Goal: Find specific page/section: Find specific page/section

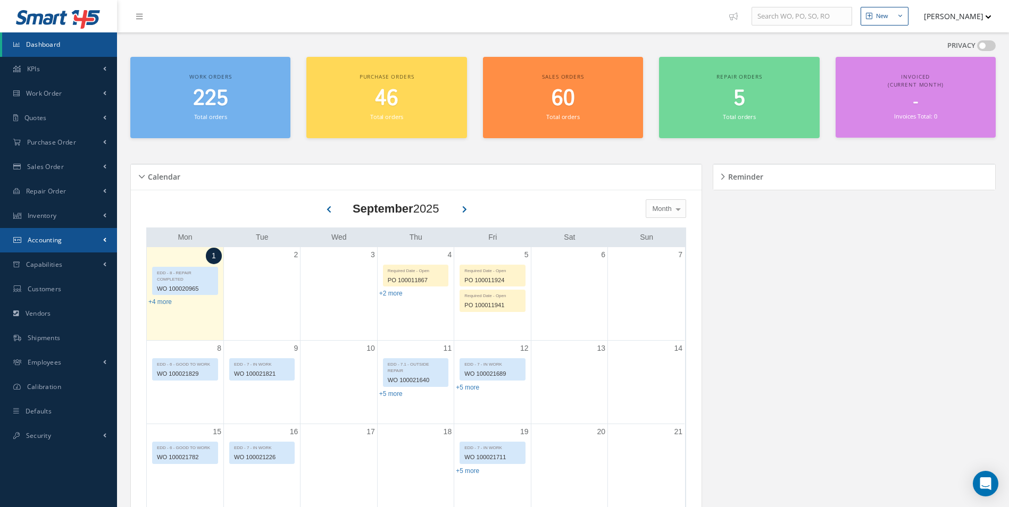
click at [71, 231] on link "Accounting" at bounding box center [58, 240] width 117 height 24
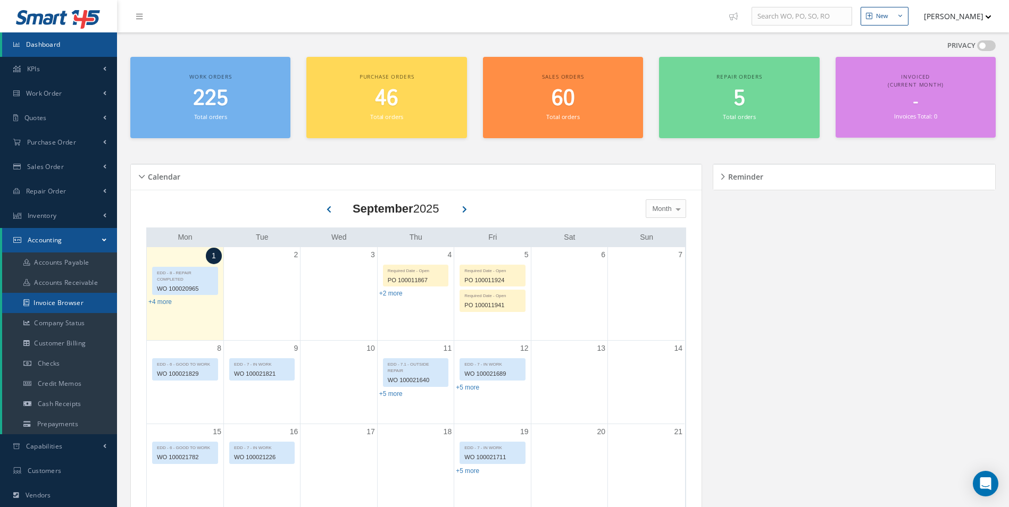
click at [67, 298] on link "Invoice Browser" at bounding box center [59, 303] width 115 height 20
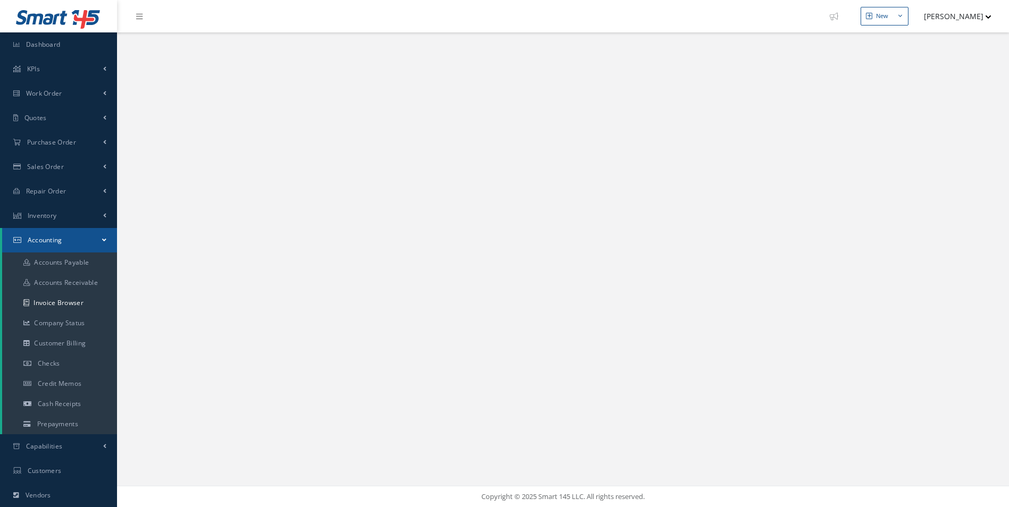
select select "25"
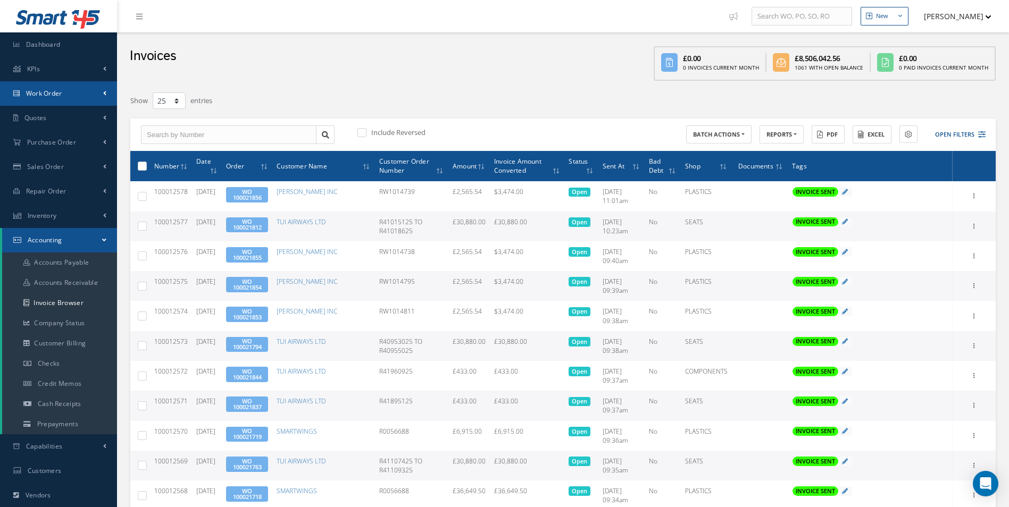
click at [87, 94] on link "Work Order" at bounding box center [58, 93] width 117 height 24
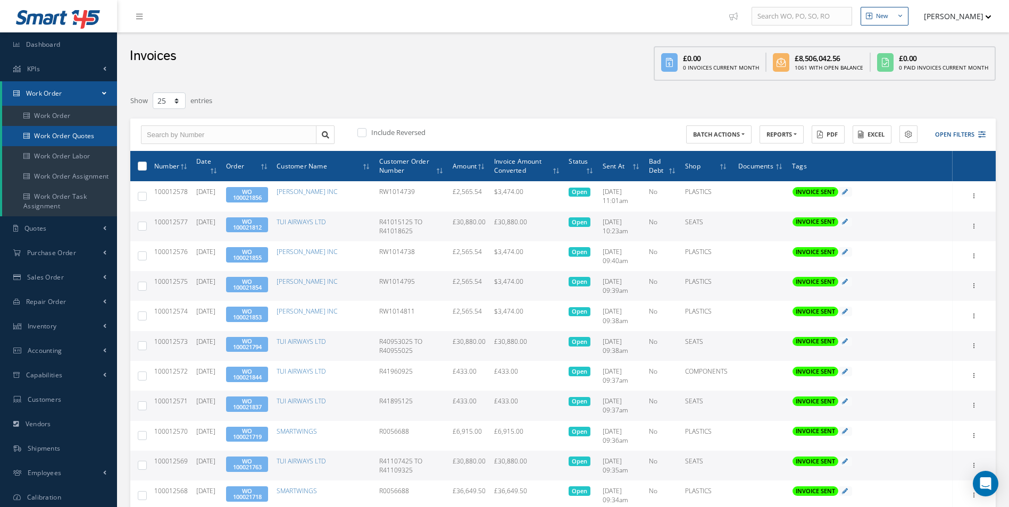
click at [84, 137] on link "Work Order Quotes" at bounding box center [59, 136] width 115 height 20
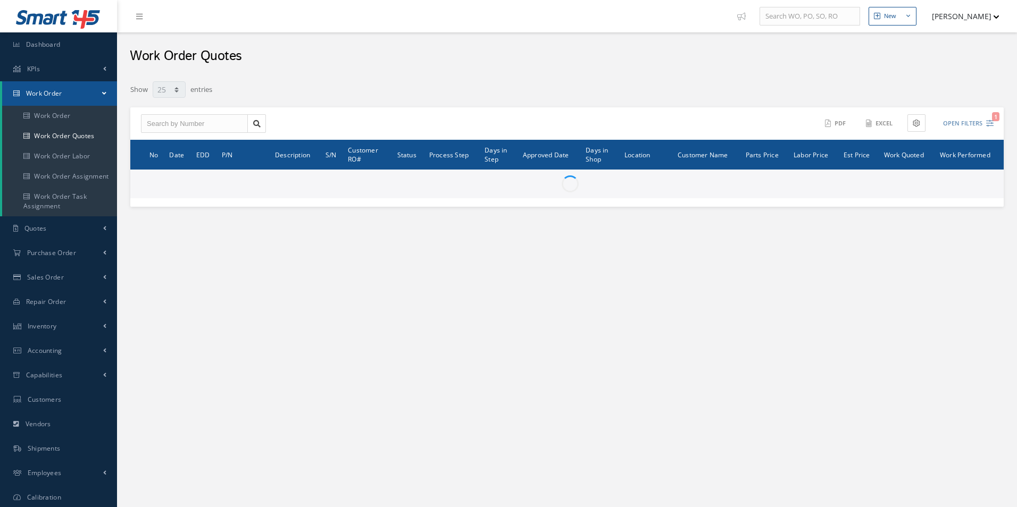
select select "25"
drag, startPoint x: 0, startPoint y: 0, endPoint x: 61, endPoint y: 104, distance: 120.4
click at [63, 97] on link "Work Order" at bounding box center [59, 93] width 115 height 24
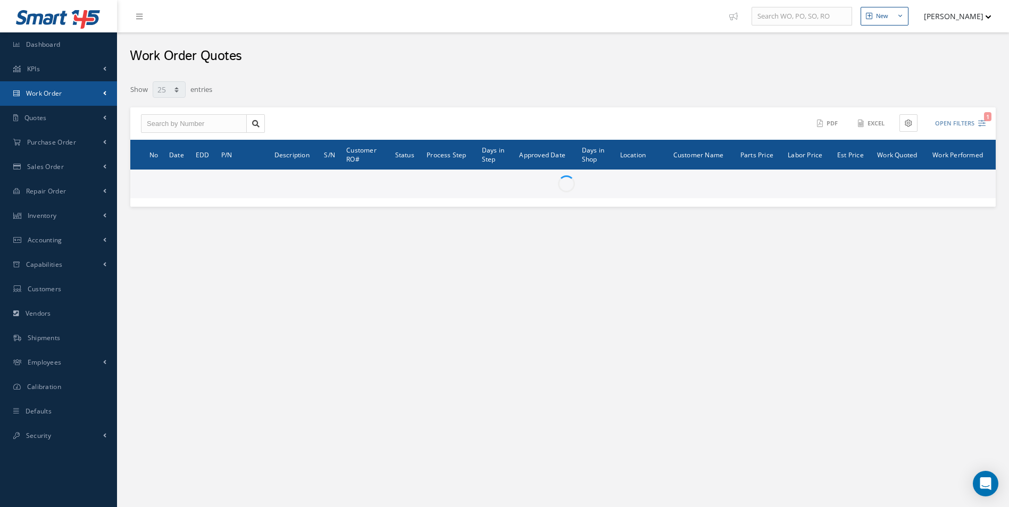
click at [71, 89] on link "Work Order" at bounding box center [58, 93] width 117 height 24
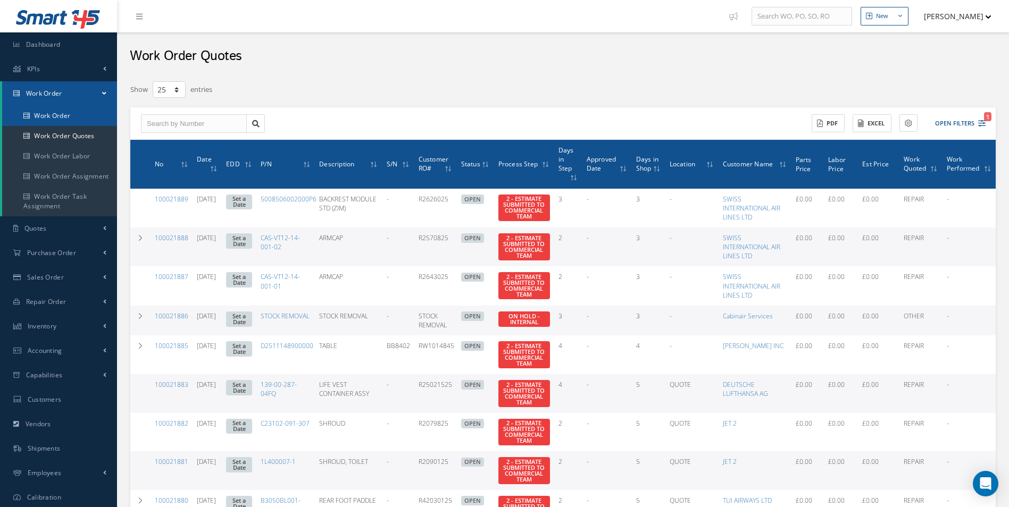
click at [49, 115] on link "Work Order" at bounding box center [60, 116] width 117 height 20
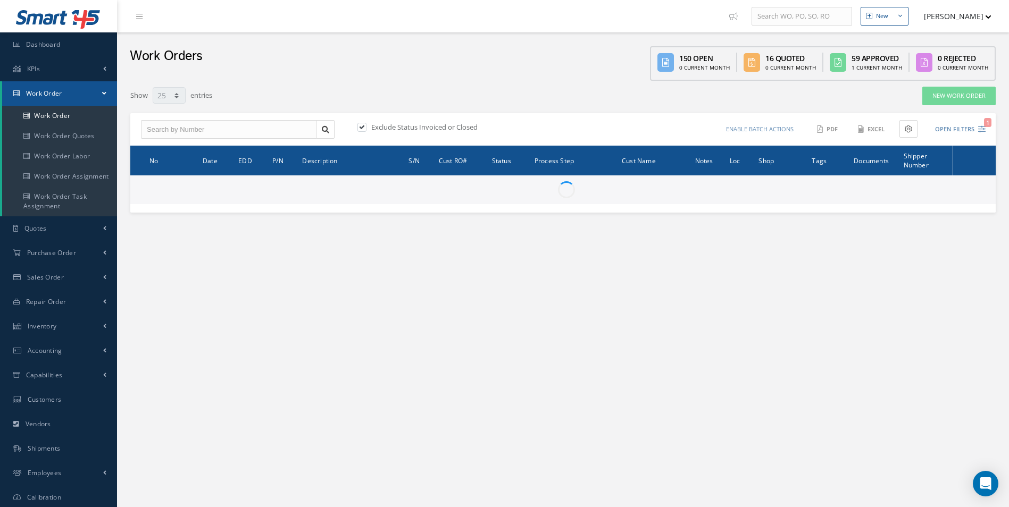
select select "25"
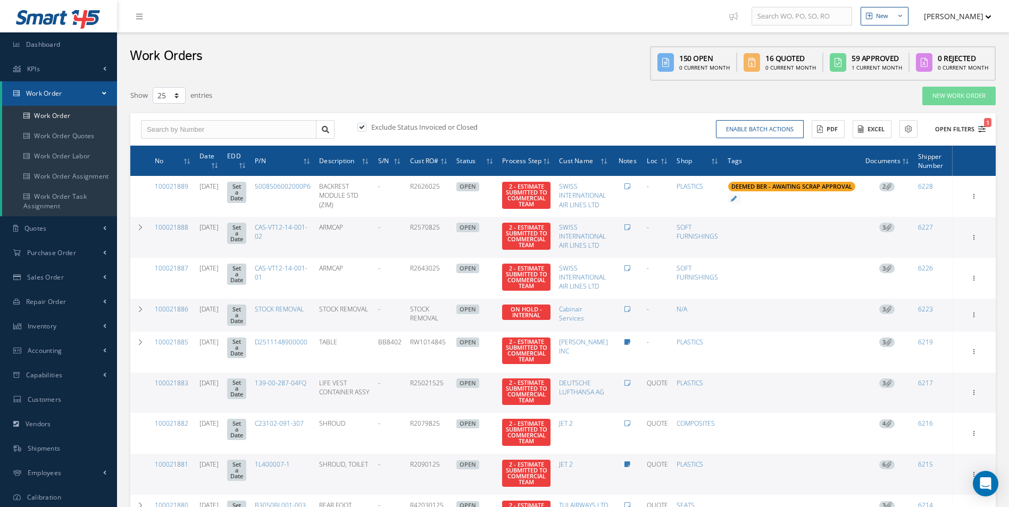
type input "All Work Request"
type input "All Work Performed"
type input "All Status"
type input "WO Part Status"
click at [956, 131] on button "Open Filters 1" at bounding box center [955, 130] width 60 height 18
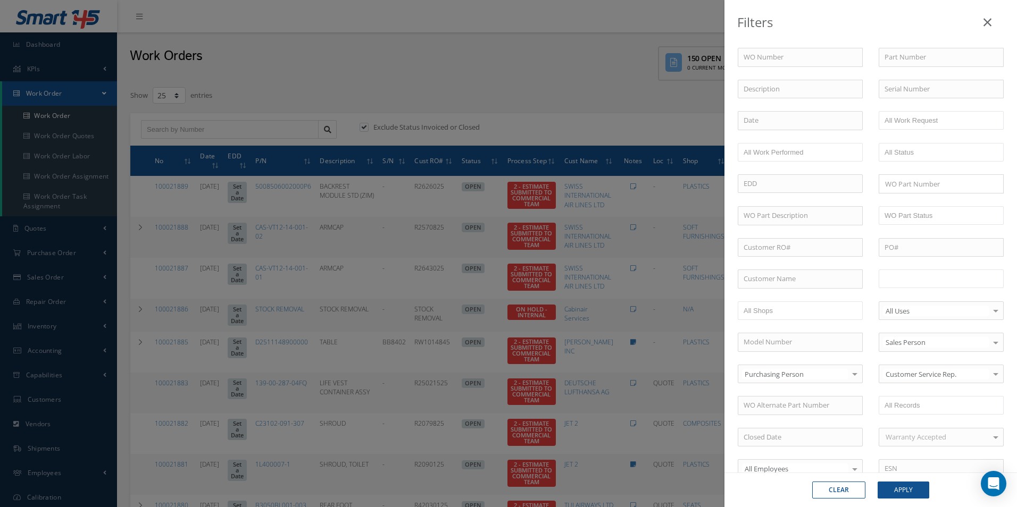
click at [932, 286] on input "text" at bounding box center [918, 278] width 68 height 13
click at [907, 488] on button "Apply" at bounding box center [903, 490] width 52 height 17
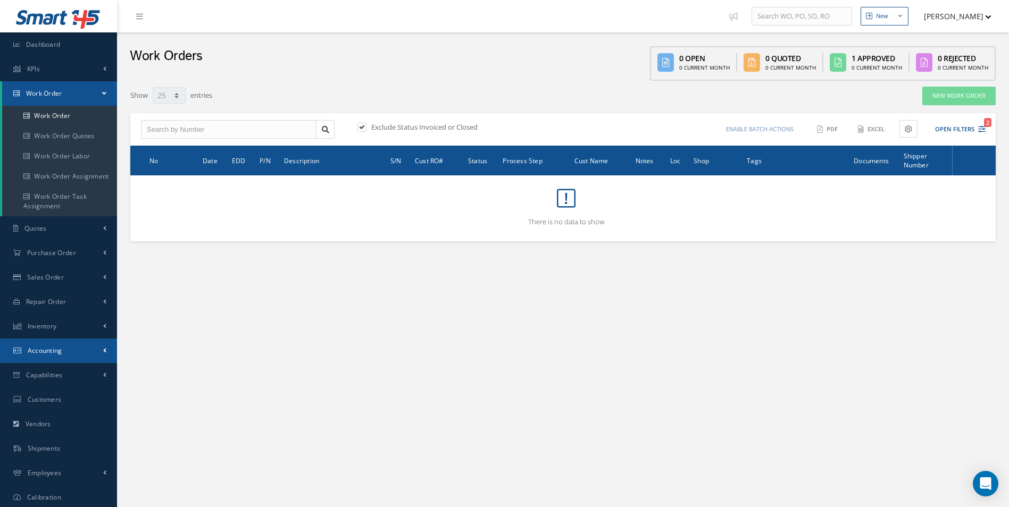
click at [69, 348] on link "Accounting" at bounding box center [58, 351] width 117 height 24
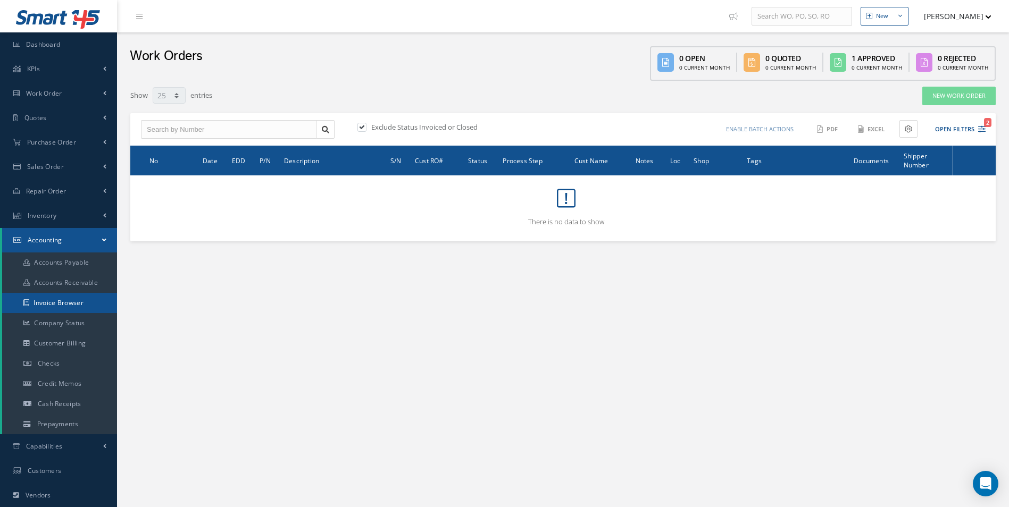
click at [80, 306] on link "Invoice Browser" at bounding box center [59, 303] width 115 height 20
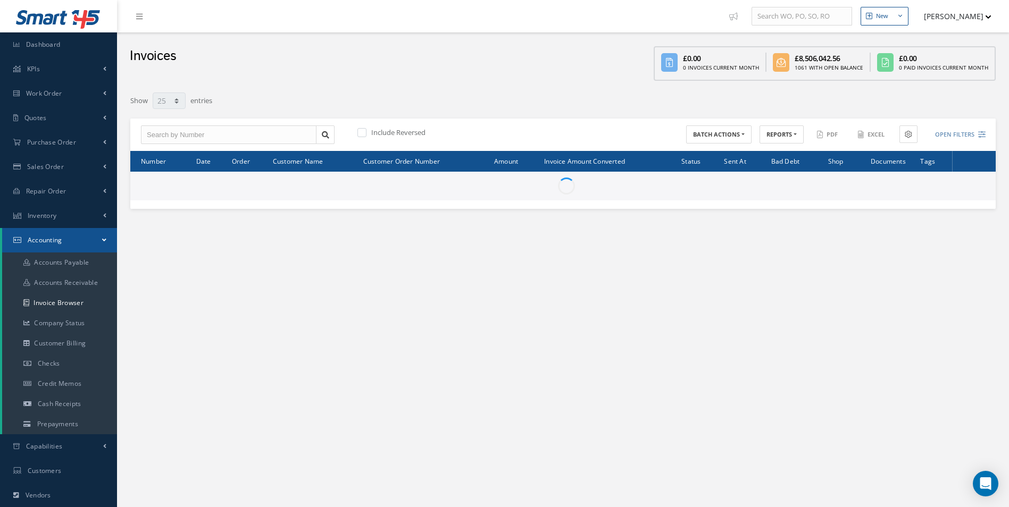
select select "25"
